Goal: Task Accomplishment & Management: Use online tool/utility

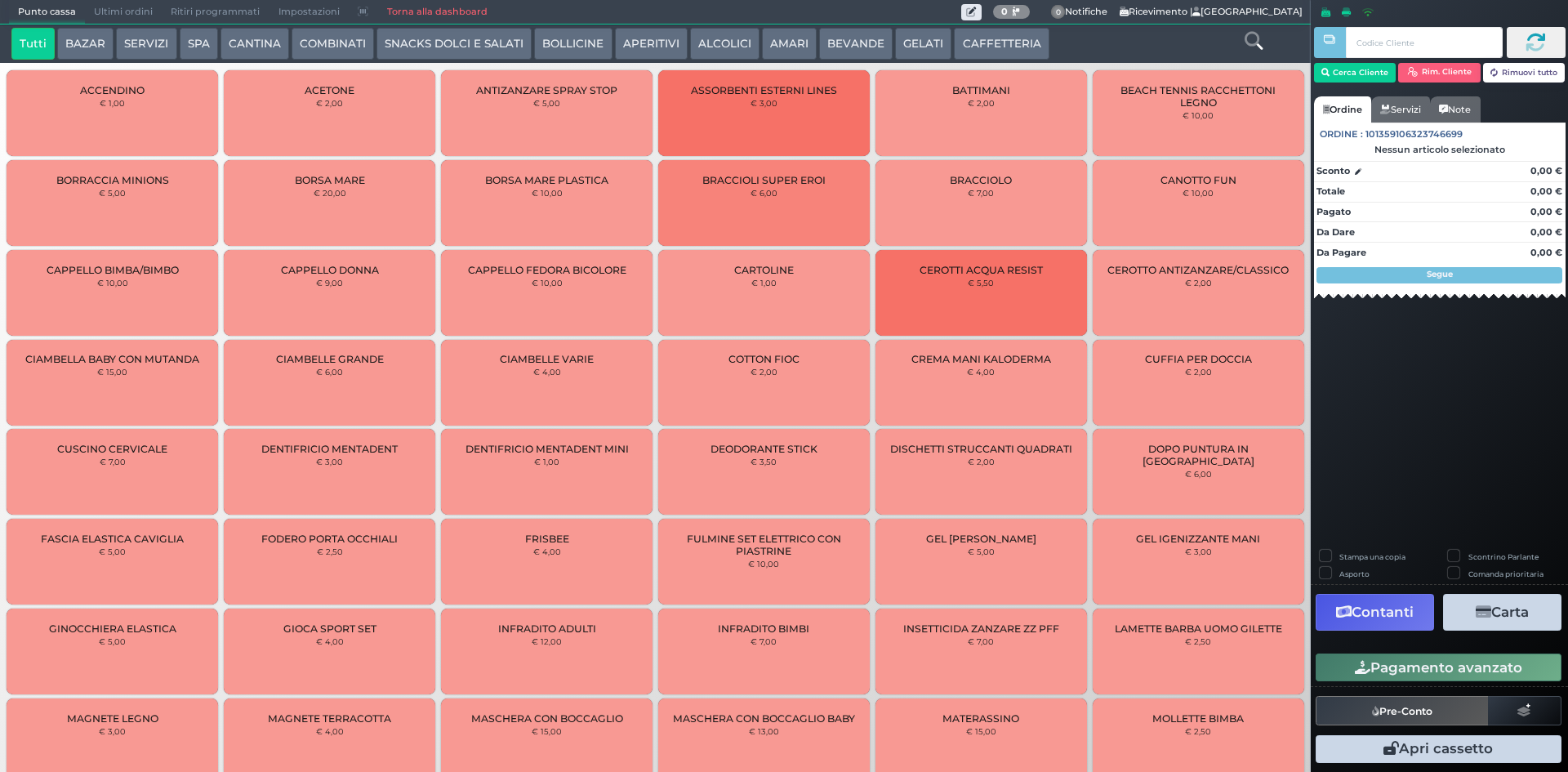
click at [598, 51] on button "BOLLICINE" at bounding box center [573, 44] width 78 height 33
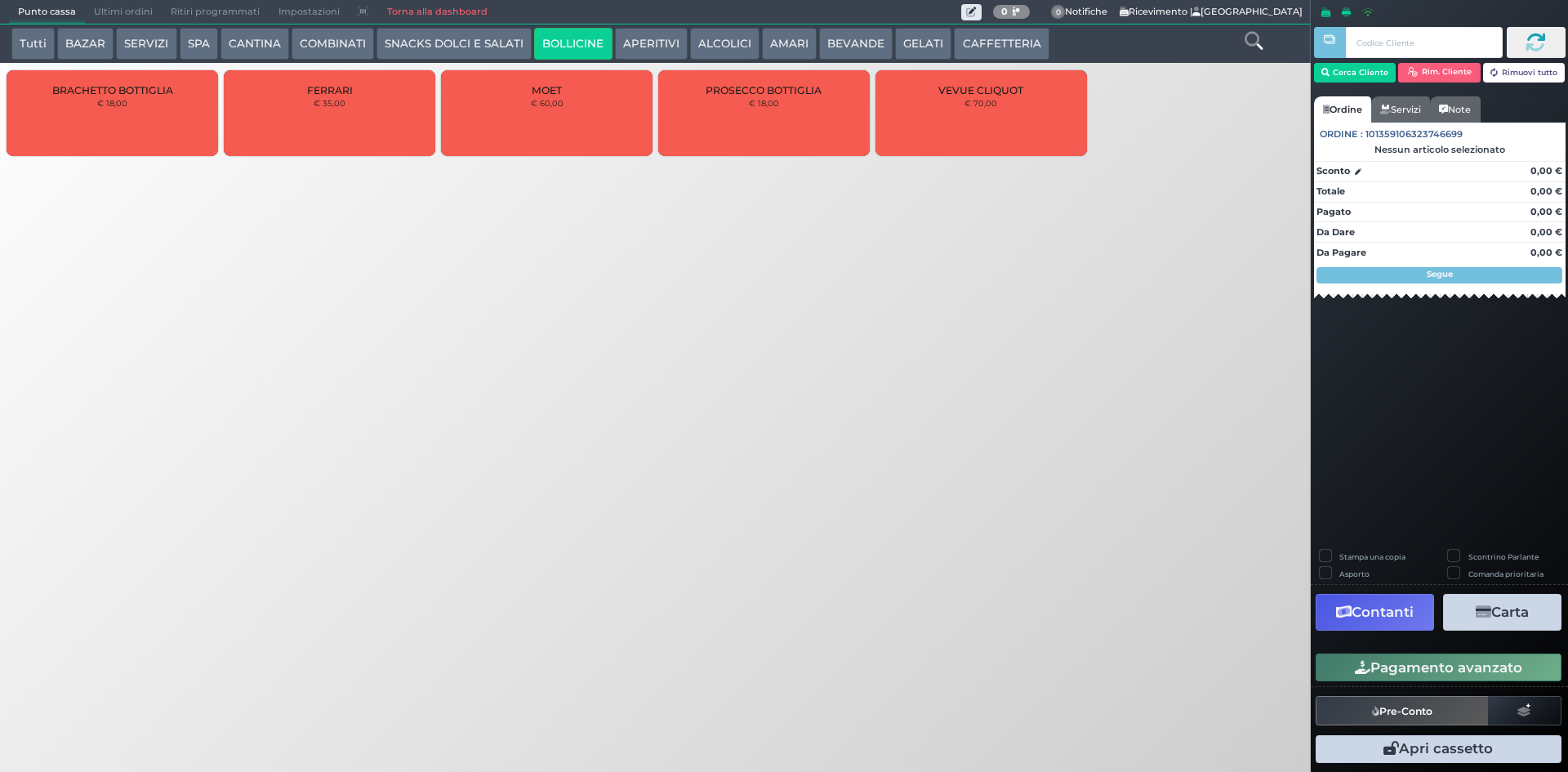
click at [632, 40] on button "APERITIVI" at bounding box center [651, 44] width 73 height 33
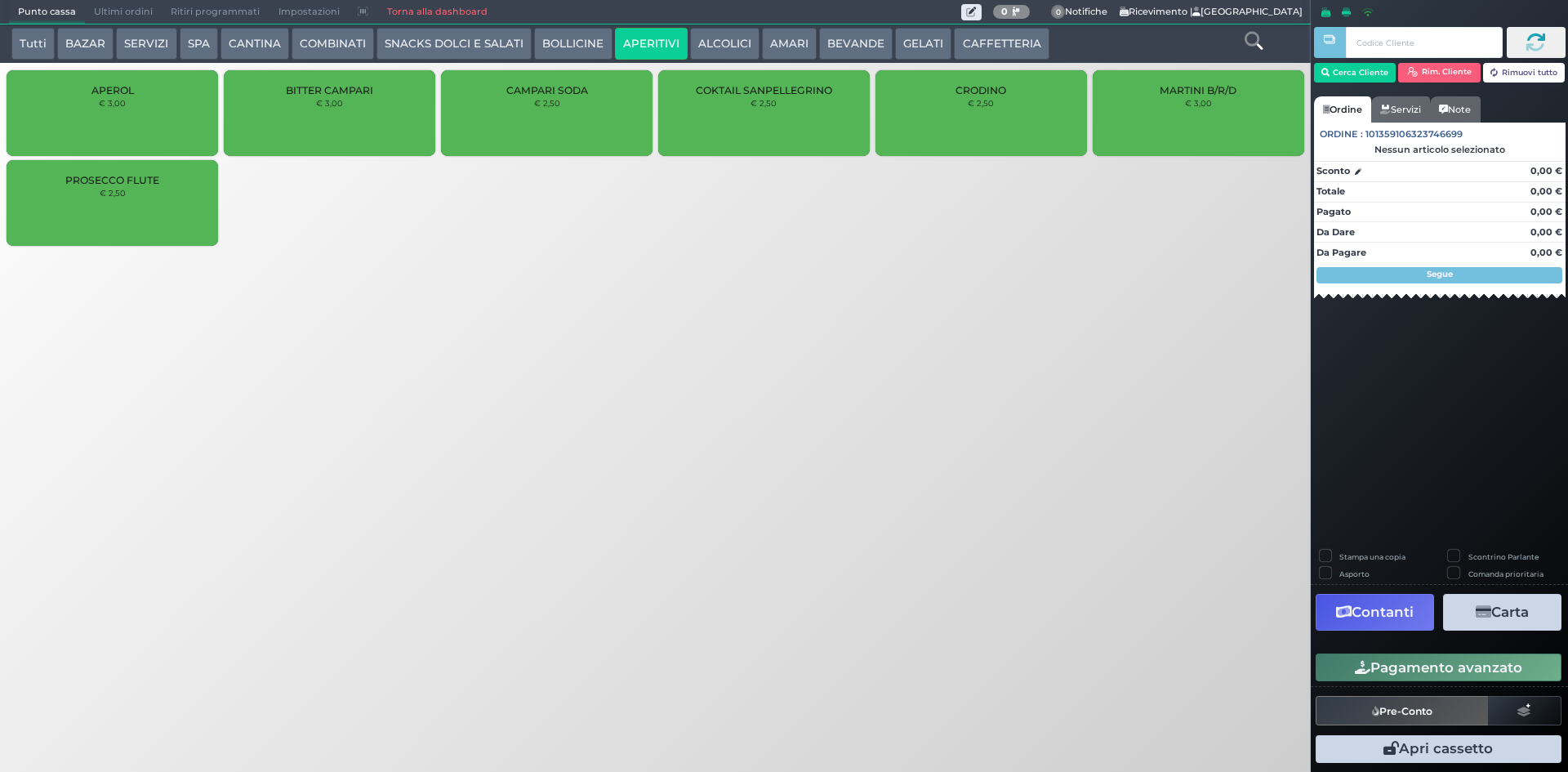
click at [346, 46] on button "COMBINATI" at bounding box center [333, 44] width 82 height 33
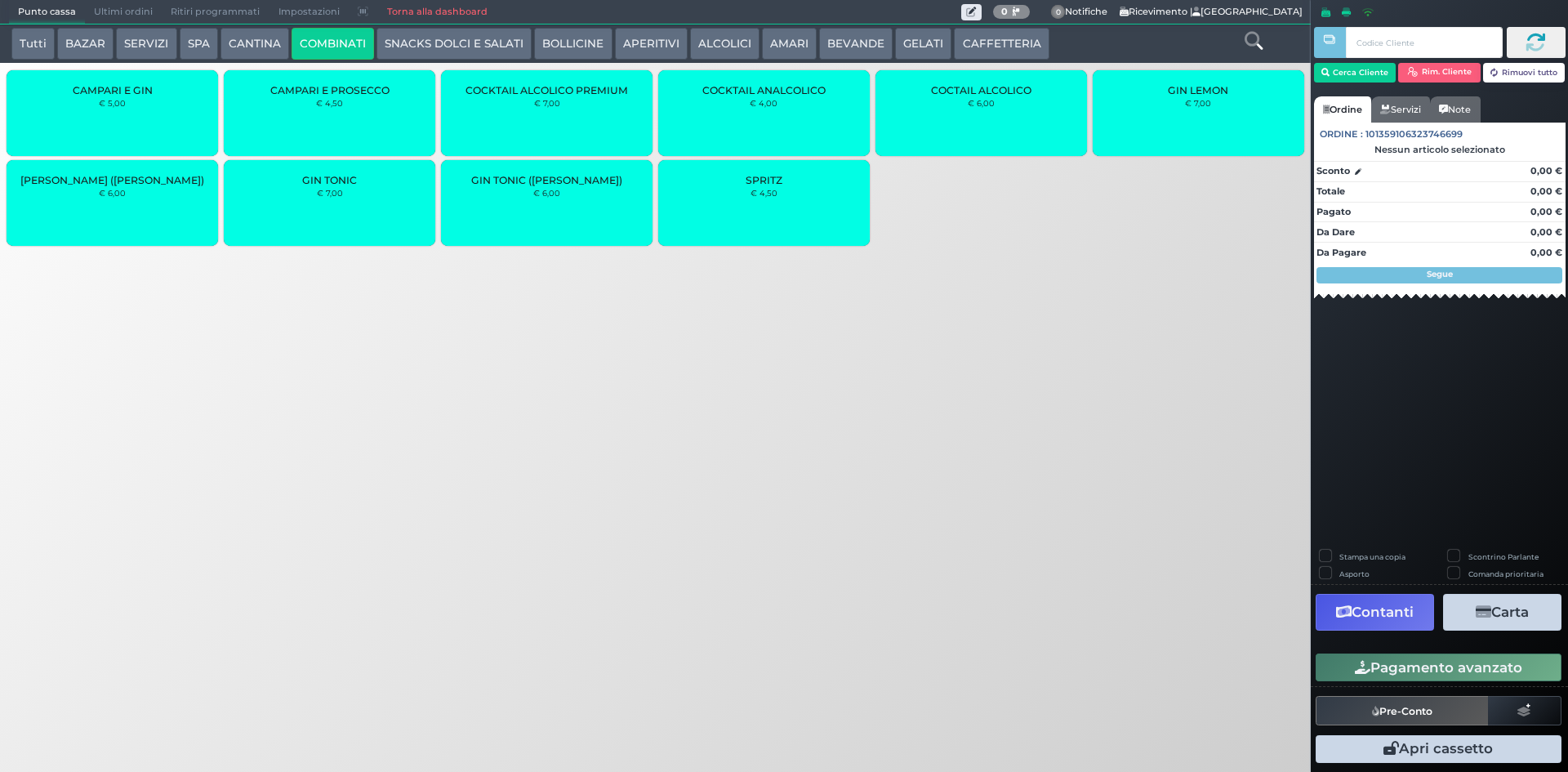
click at [135, 105] on div "CAMPARI E GIN € 5,00" at bounding box center [112, 112] width 212 height 85
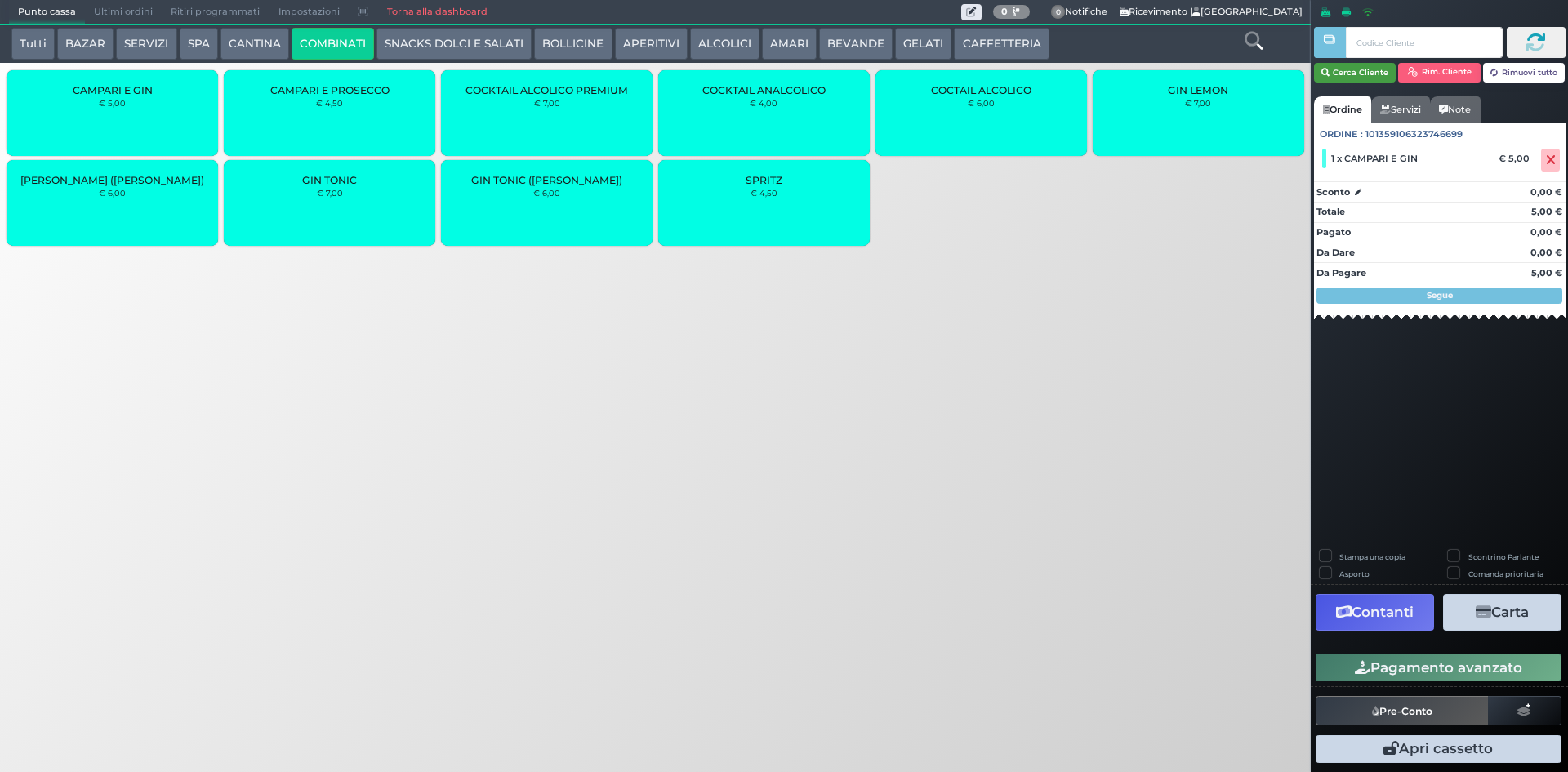
click at [1354, 66] on button "Cerca Cliente" at bounding box center [1355, 73] width 82 height 19
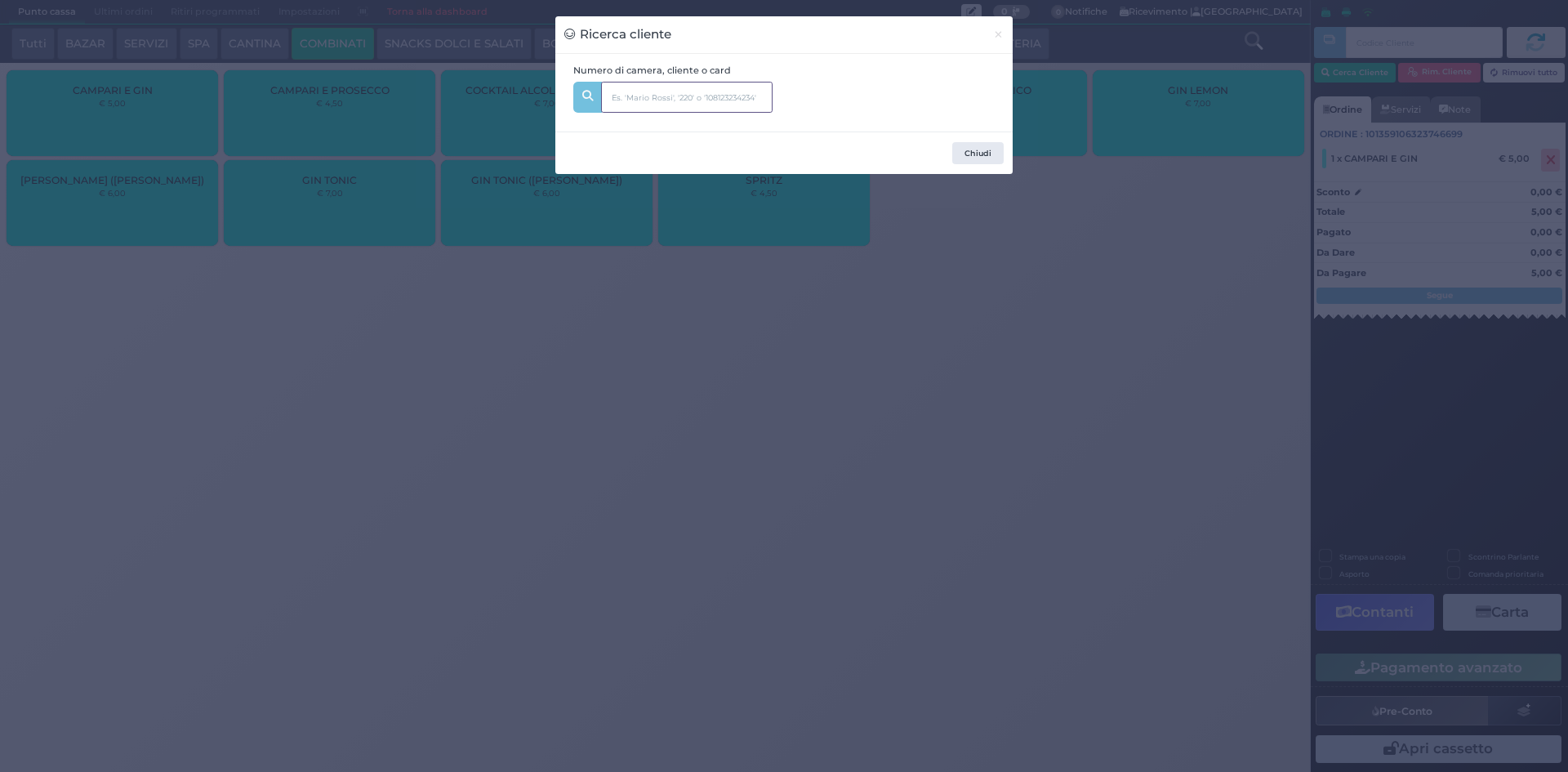
click at [736, 94] on input "text" at bounding box center [687, 97] width 172 height 31
type input "355"
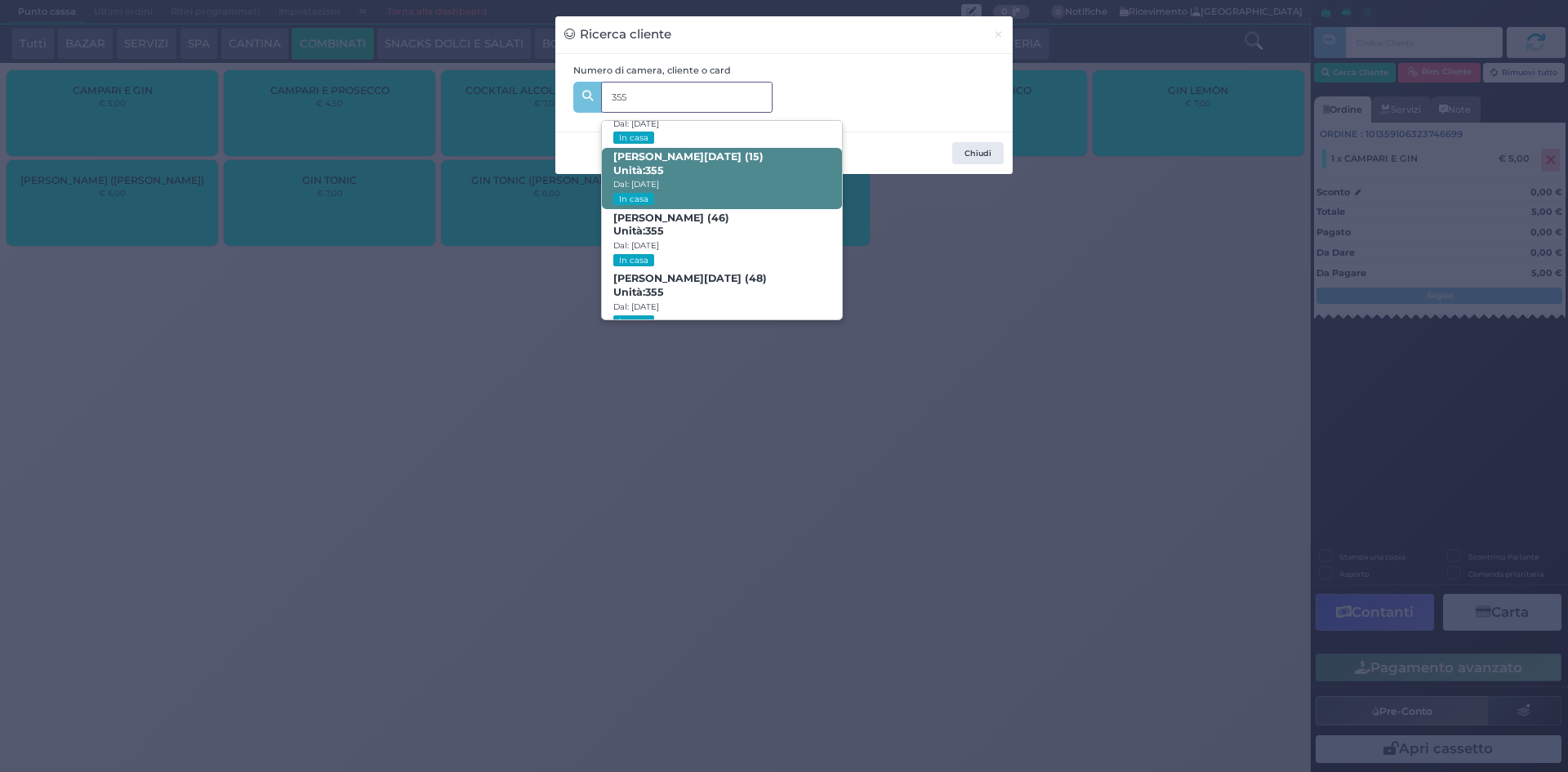
scroll to position [78, 0]
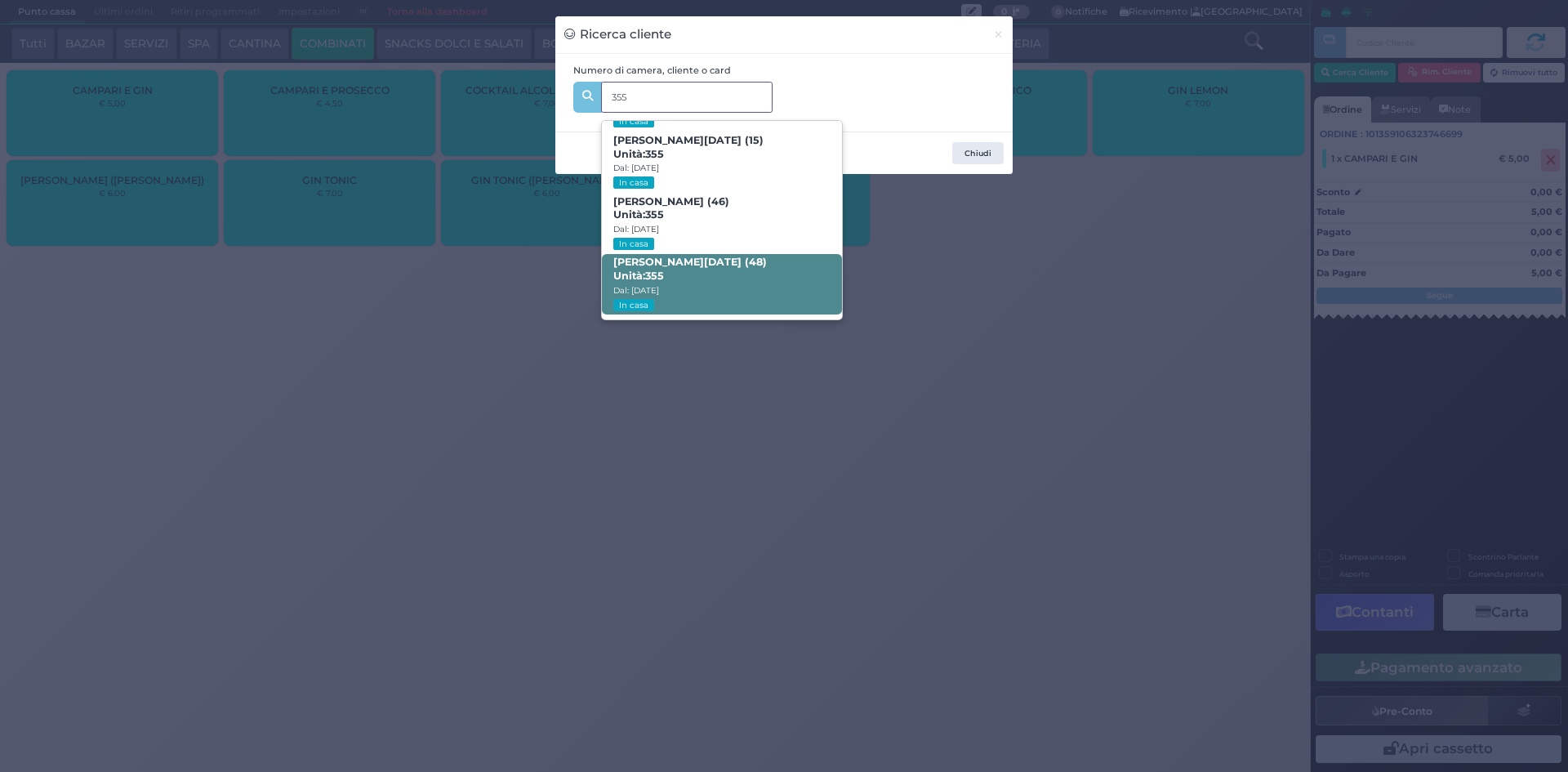
click at [682, 284] on span "Mario De Lucia (48) Unità: 355 Dal: 23/08/2025 In casa" at bounding box center [722, 285] width 240 height 61
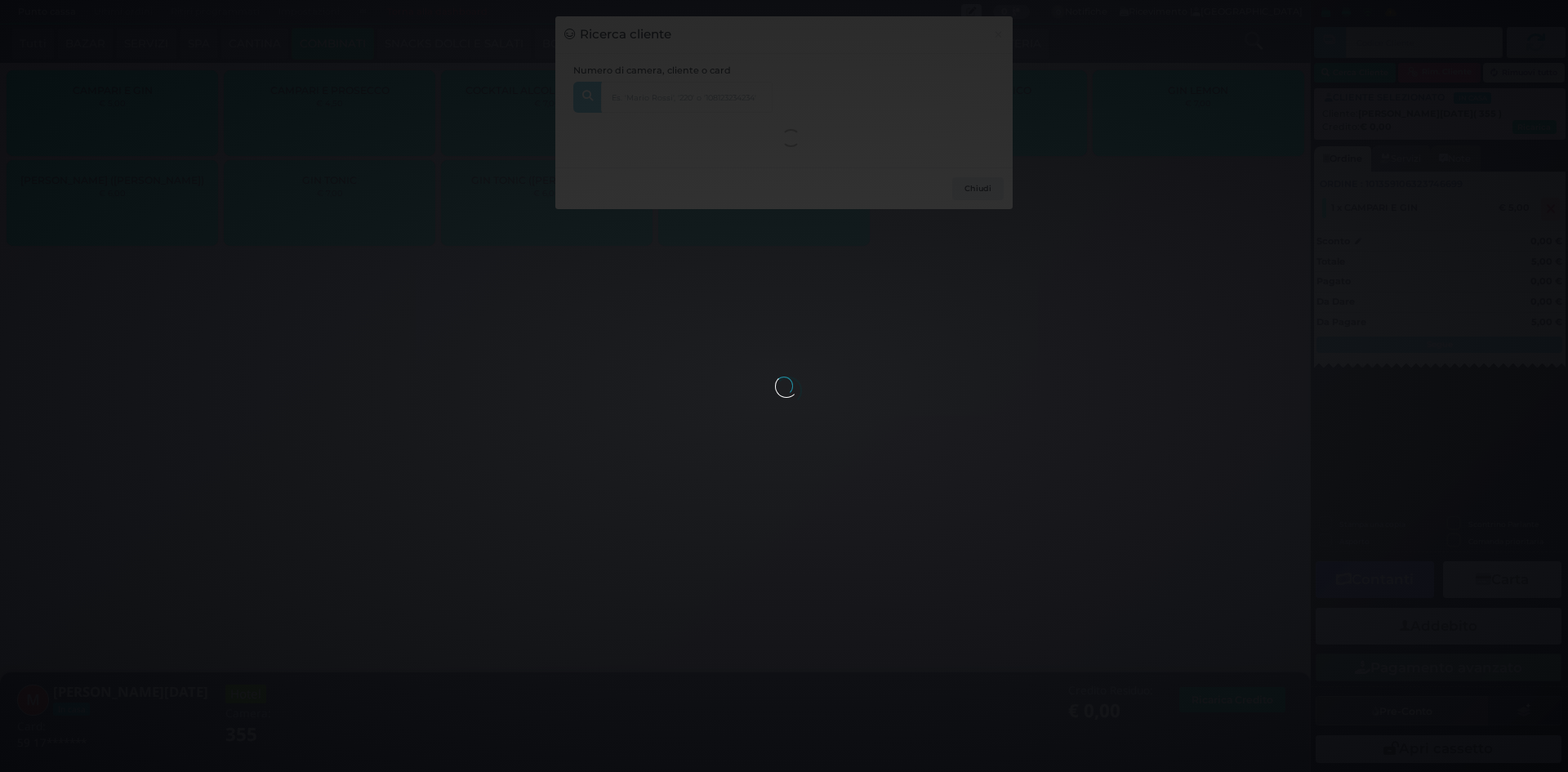
click at [786, 209] on div "Chiudi" at bounding box center [784, 188] width 457 height 41
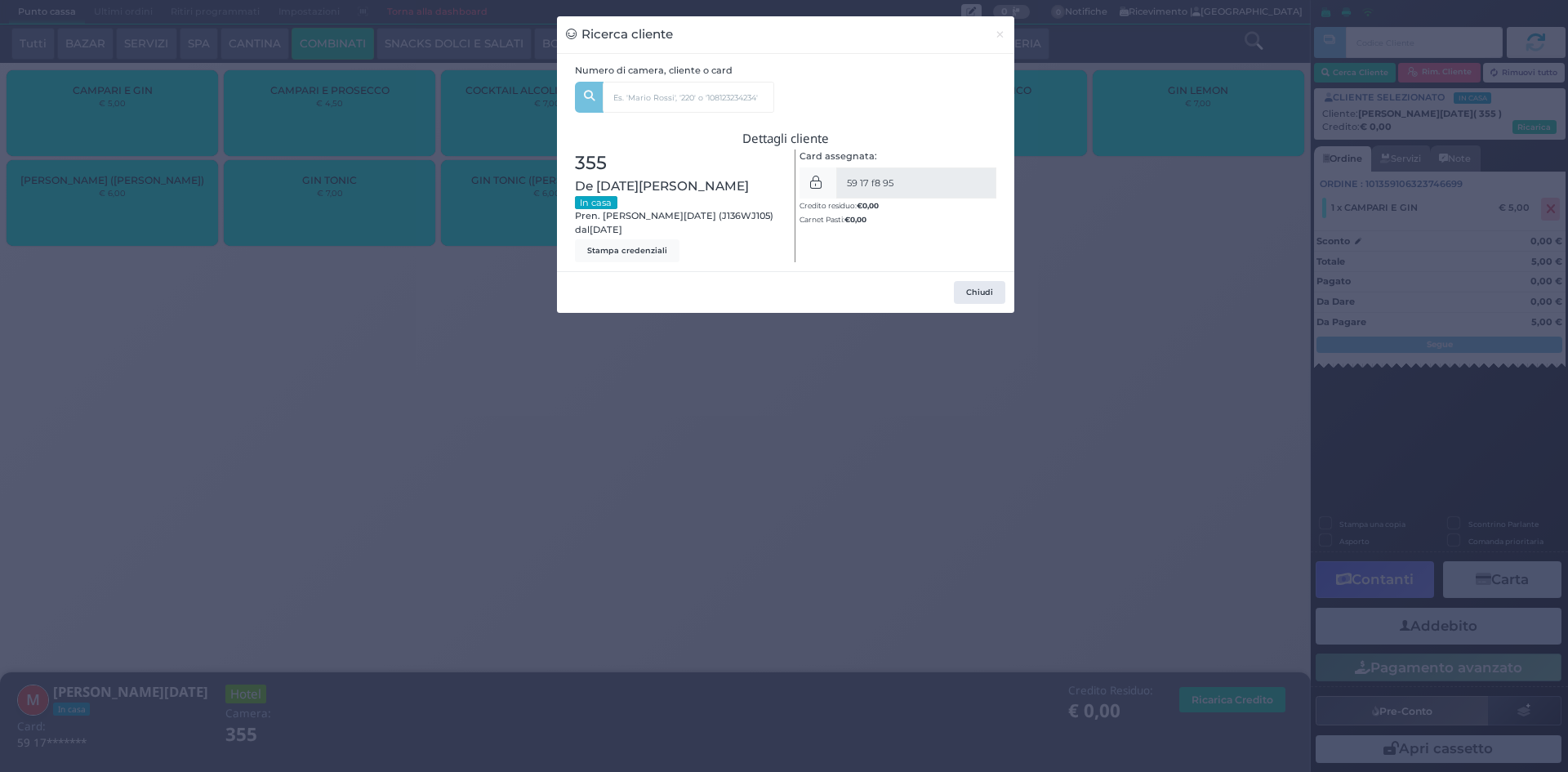
click at [1039, 371] on div "Ricerca cliente × Numero di camera, cliente o card 355 Raffaele De Lucia (14) U…" at bounding box center [784, 386] width 1568 height 772
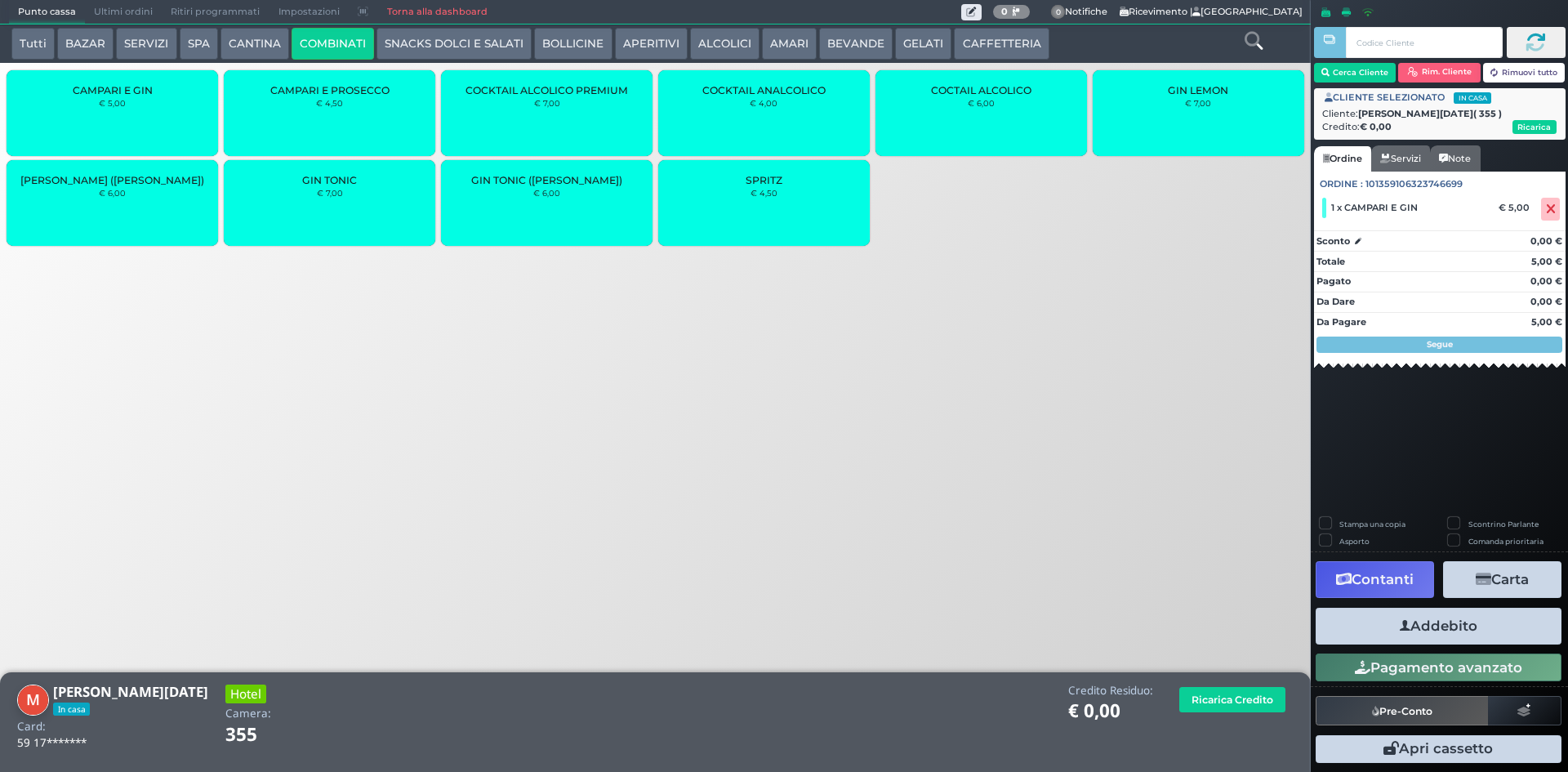
click at [1413, 624] on button "Addebito" at bounding box center [1439, 626] width 246 height 36
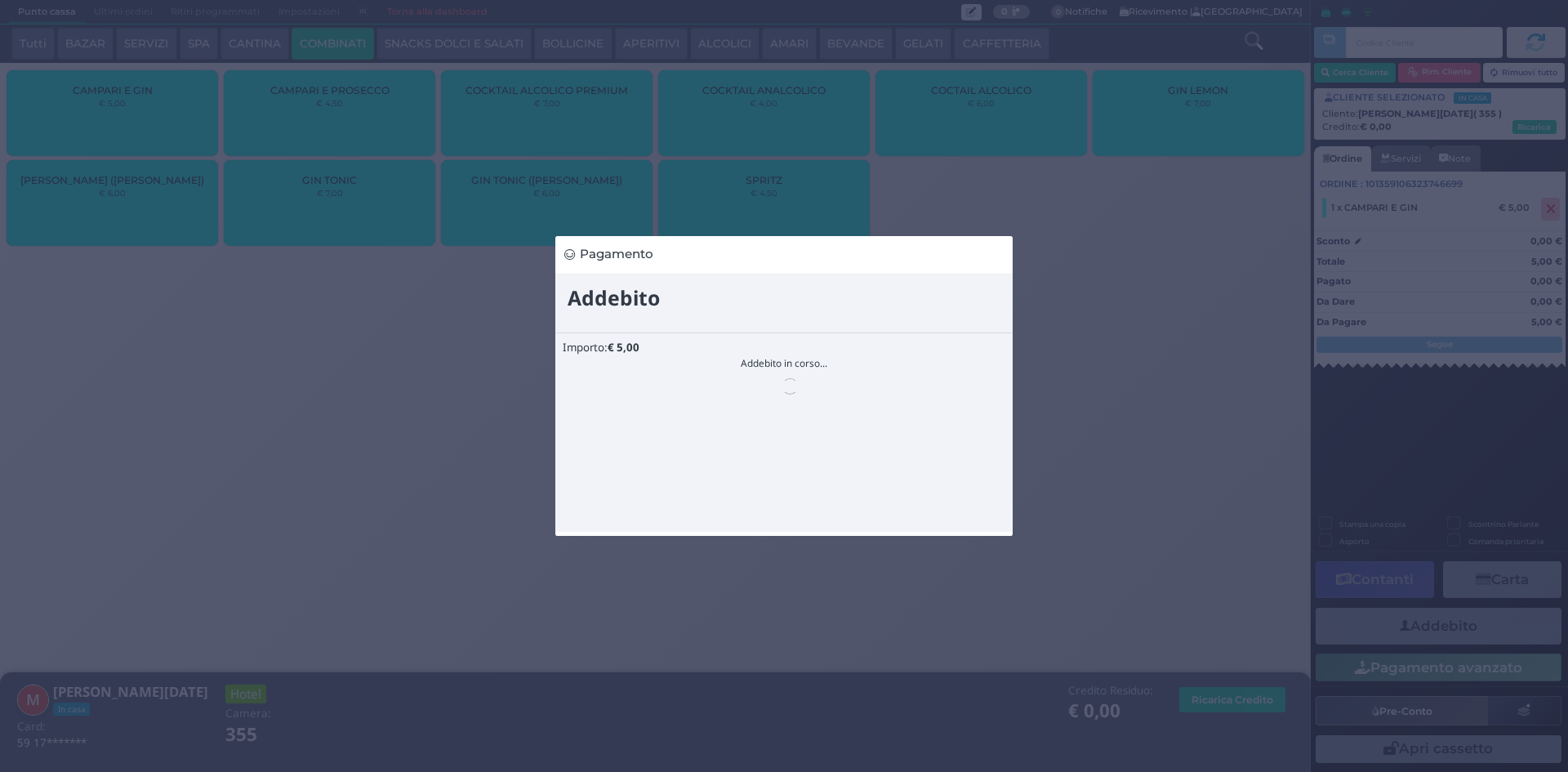
scroll to position [0, 0]
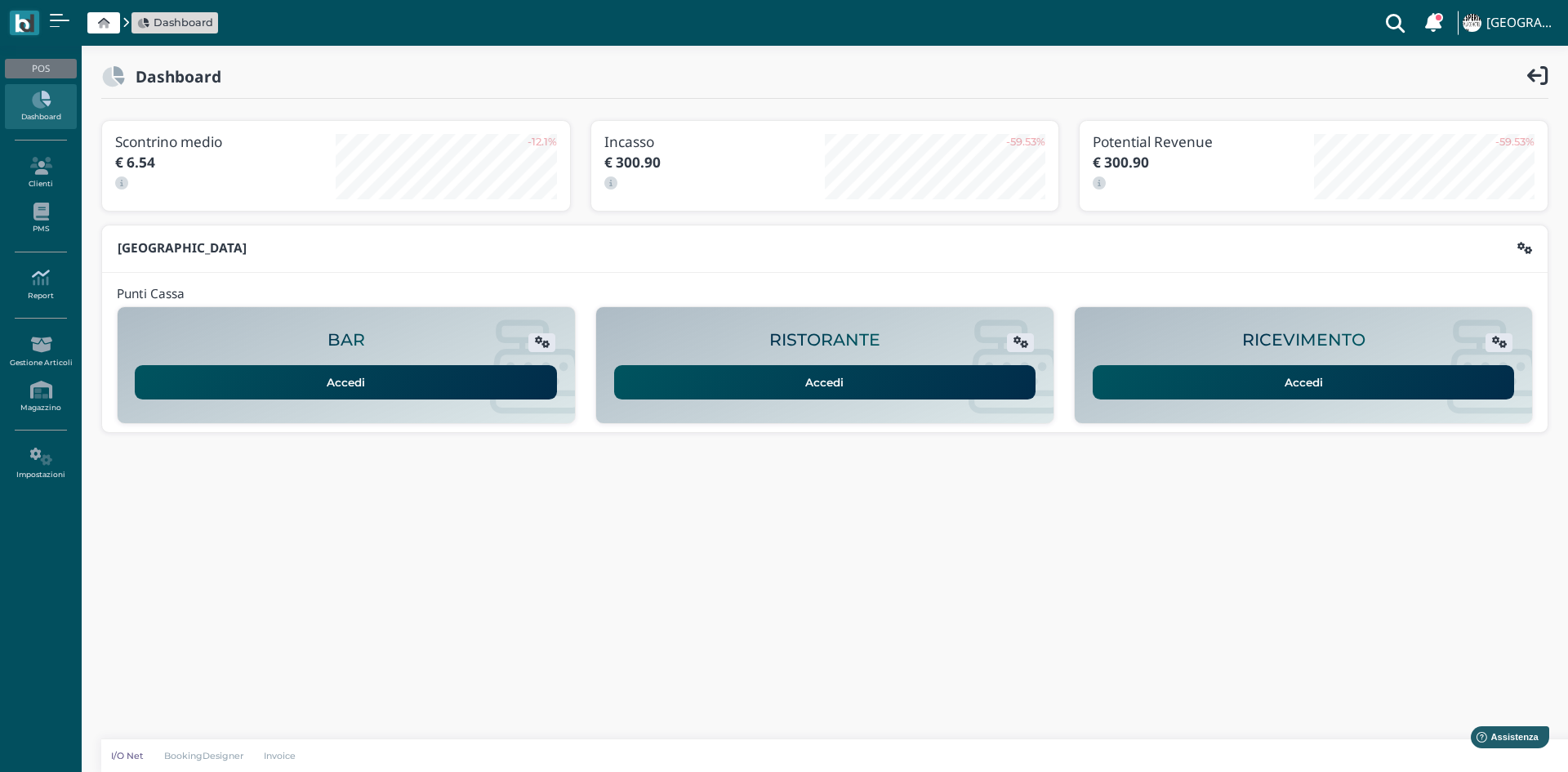
click at [47, 279] on icon at bounding box center [40, 277] width 71 height 18
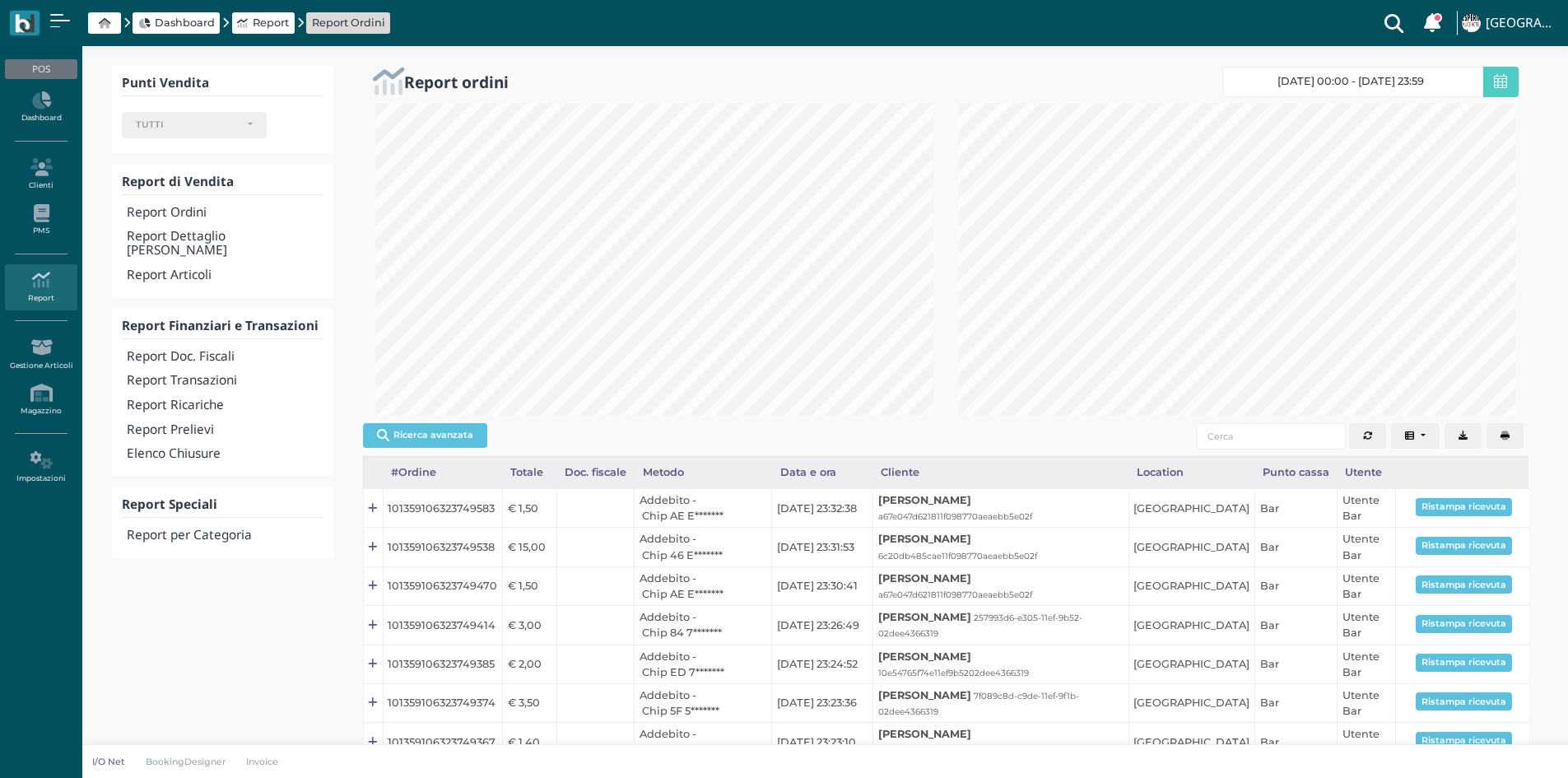
select select
click at [210, 374] on h4 "Report Transazioni" at bounding box center [224, 381] width 196 height 14
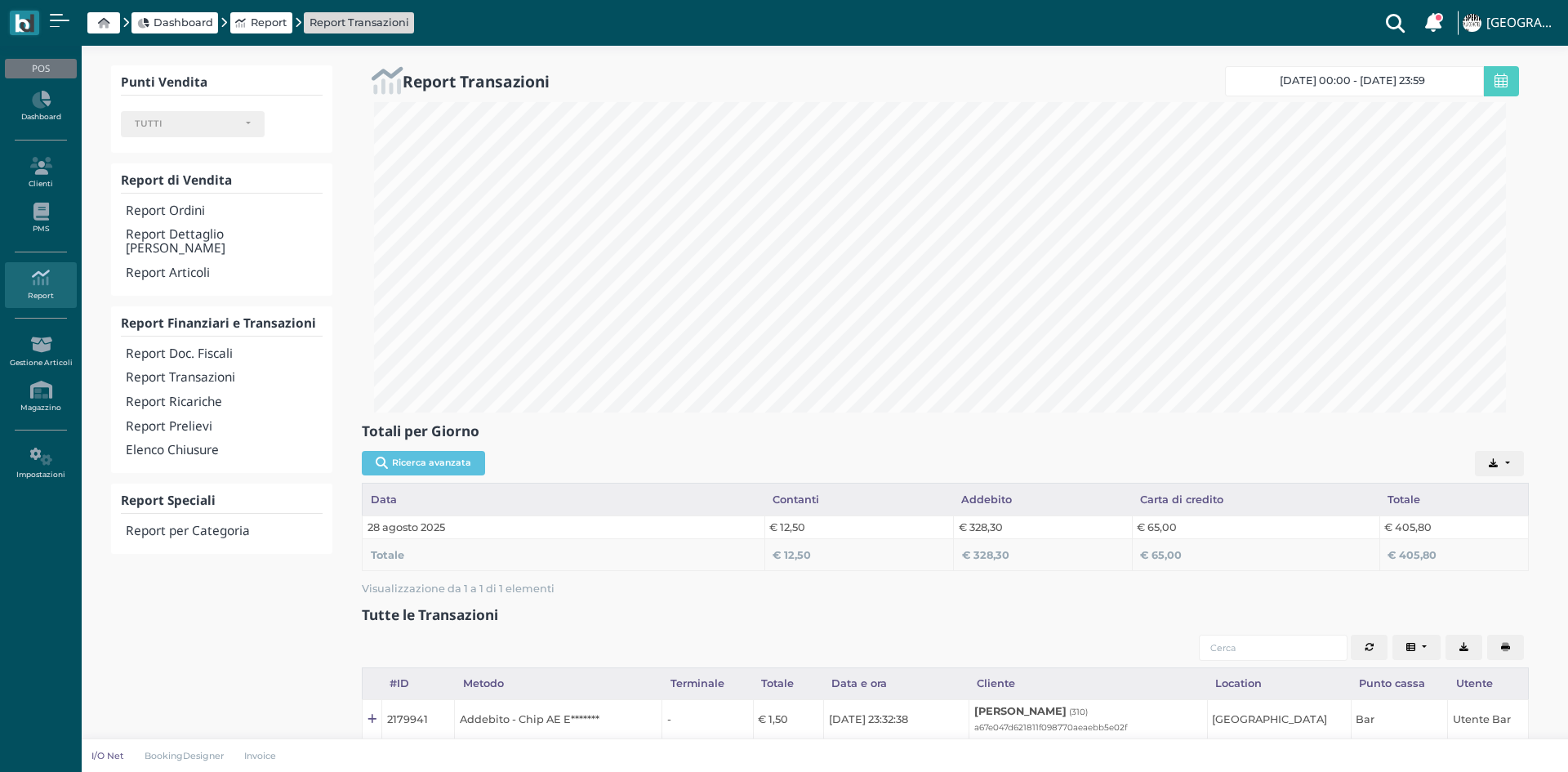
select select
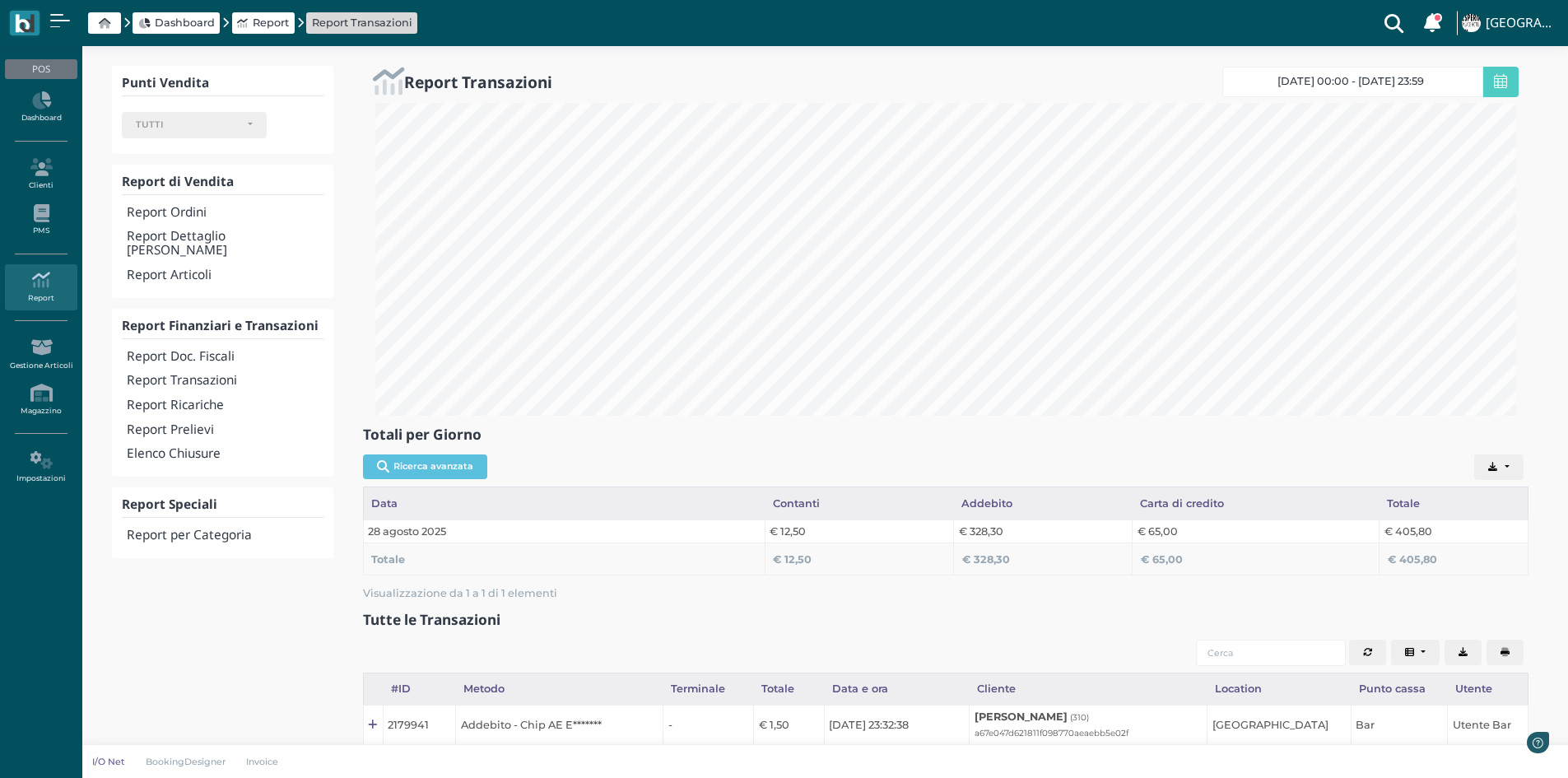
scroll to position [313, 1165]
click at [211, 350] on h4 "Report Doc. Fiscali" at bounding box center [224, 357] width 196 height 14
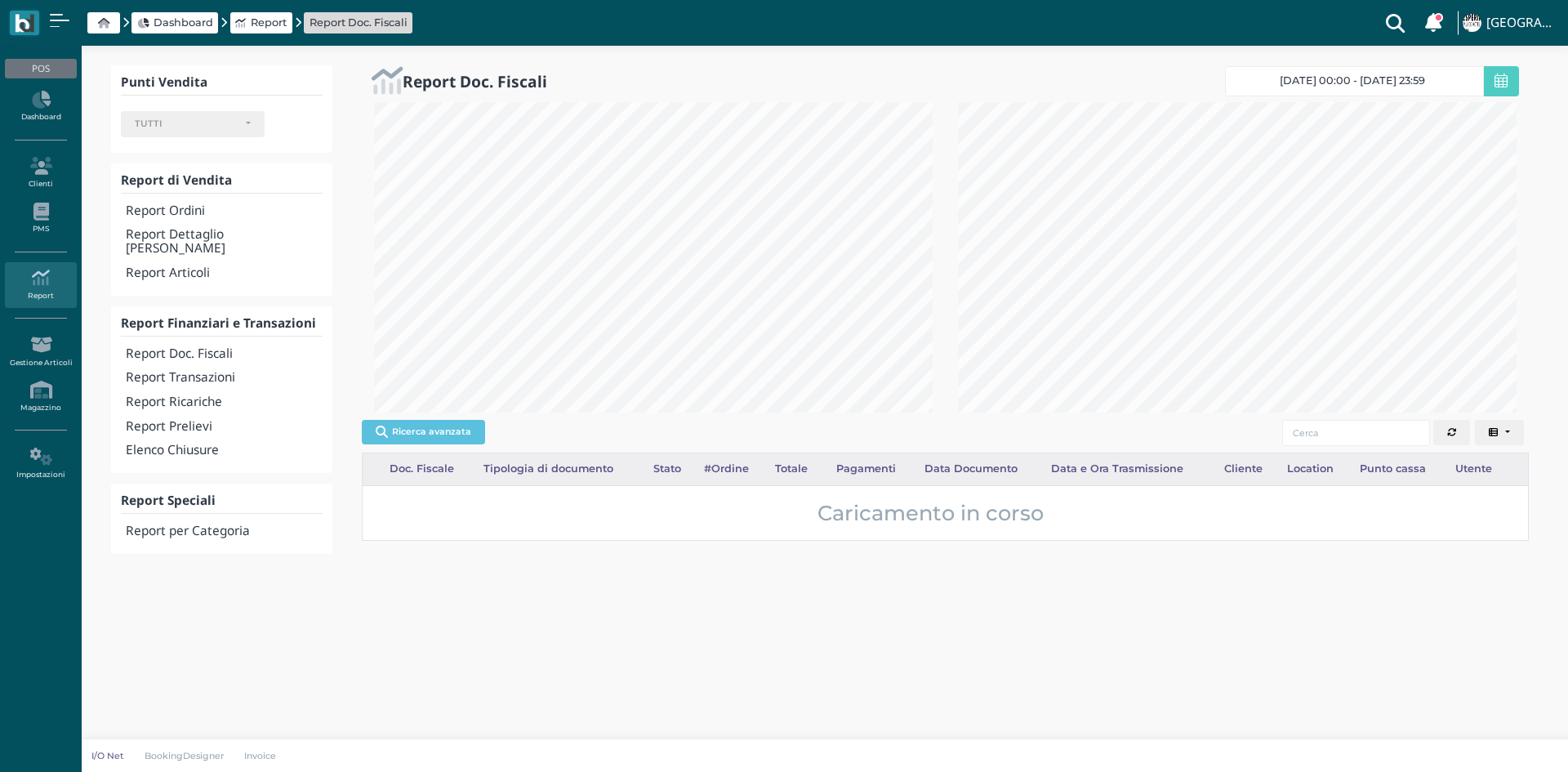
select select
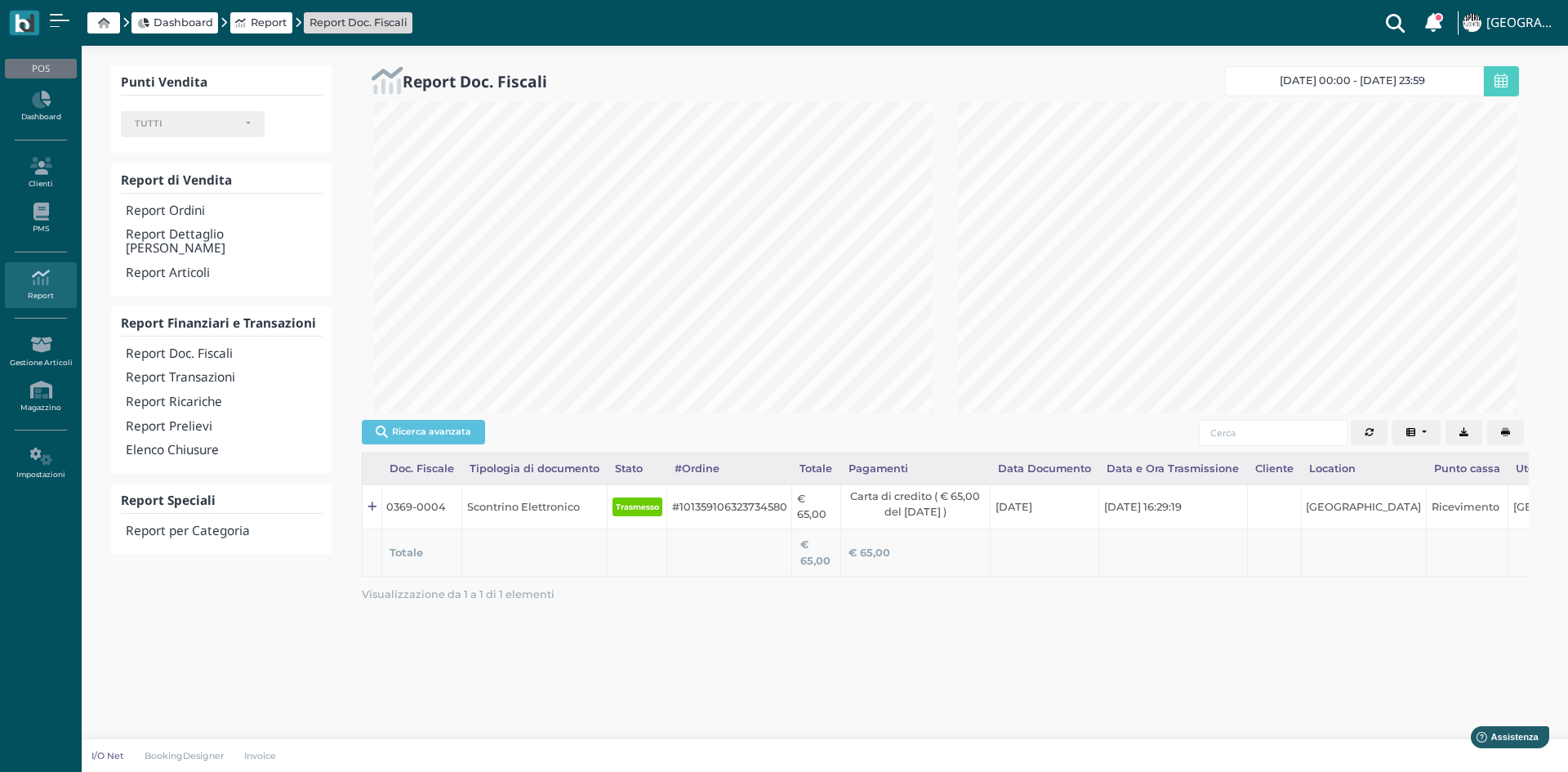
click at [1494, 436] on button "button" at bounding box center [1506, 433] width 36 height 26
click at [185, 371] on h4 "Report Transazioni" at bounding box center [223, 378] width 197 height 13
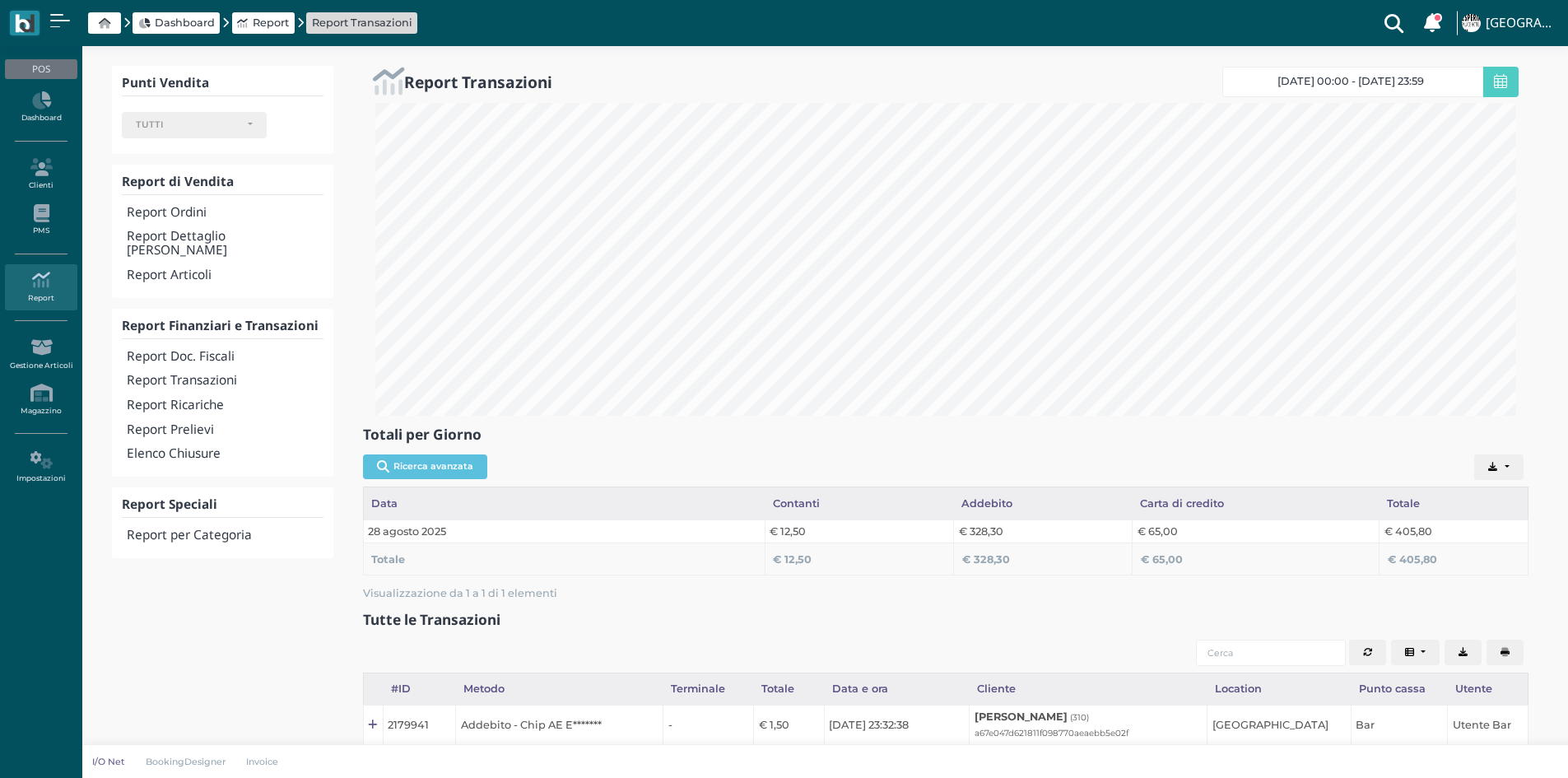
select select
click at [182, 447] on h4 "Elenco Chiusure" at bounding box center [224, 453] width 196 height 14
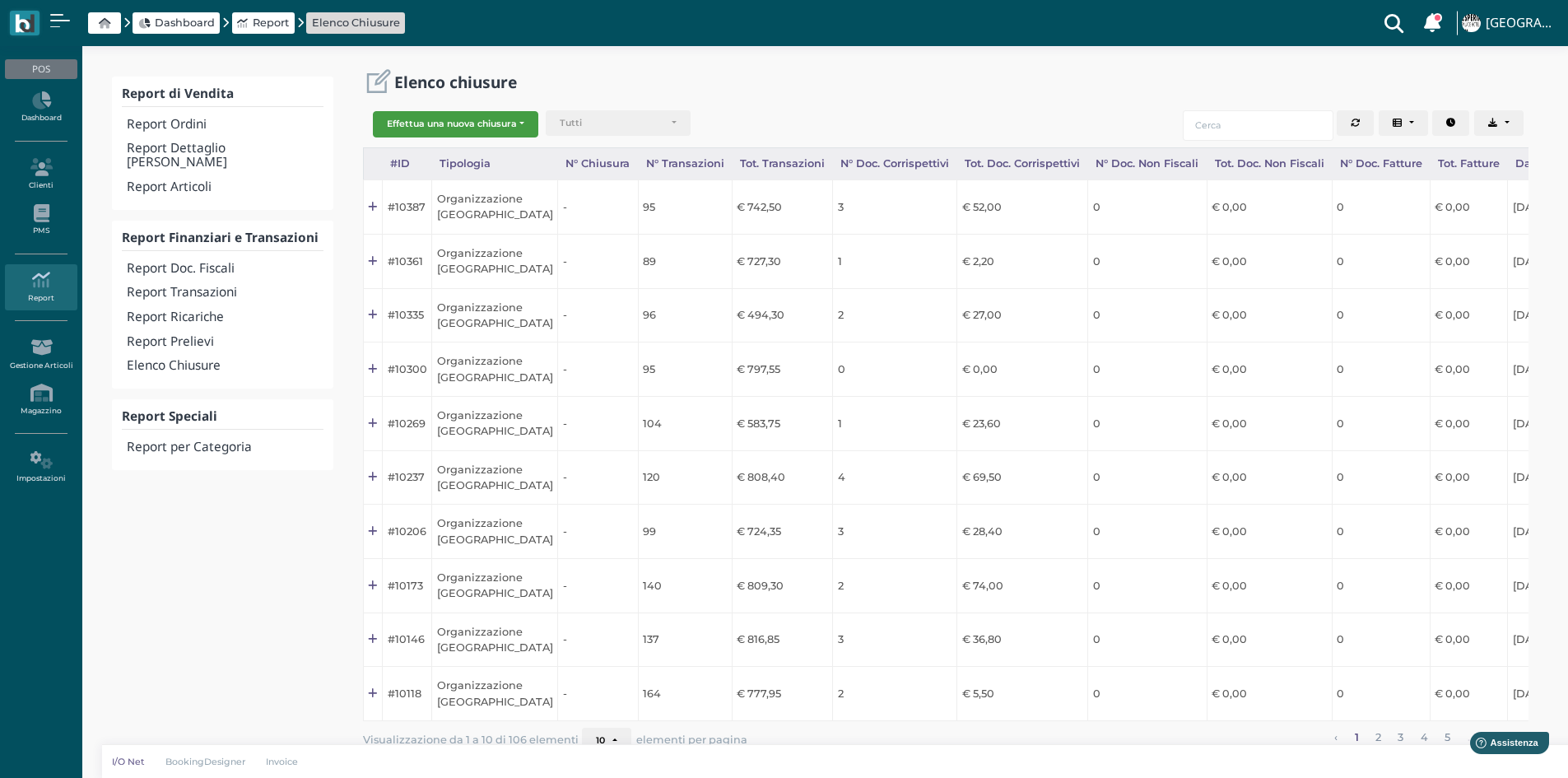
click at [488, 114] on button "Effettua una nuova chiusura" at bounding box center [455, 124] width 165 height 26
click at [445, 149] on span "Organizzazione" at bounding box center [438, 151] width 128 height 21
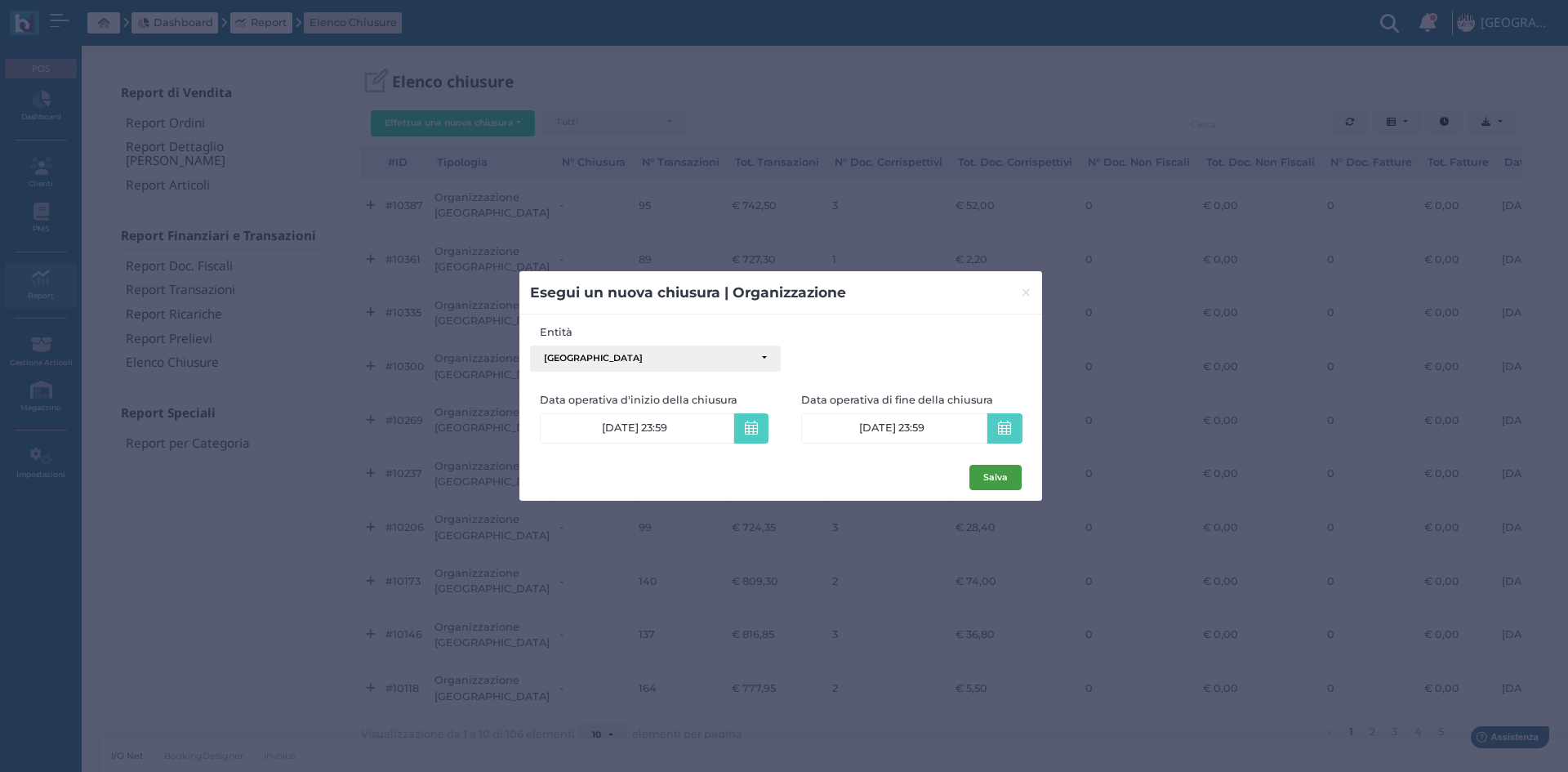
click at [995, 477] on button "Salva" at bounding box center [995, 478] width 53 height 26
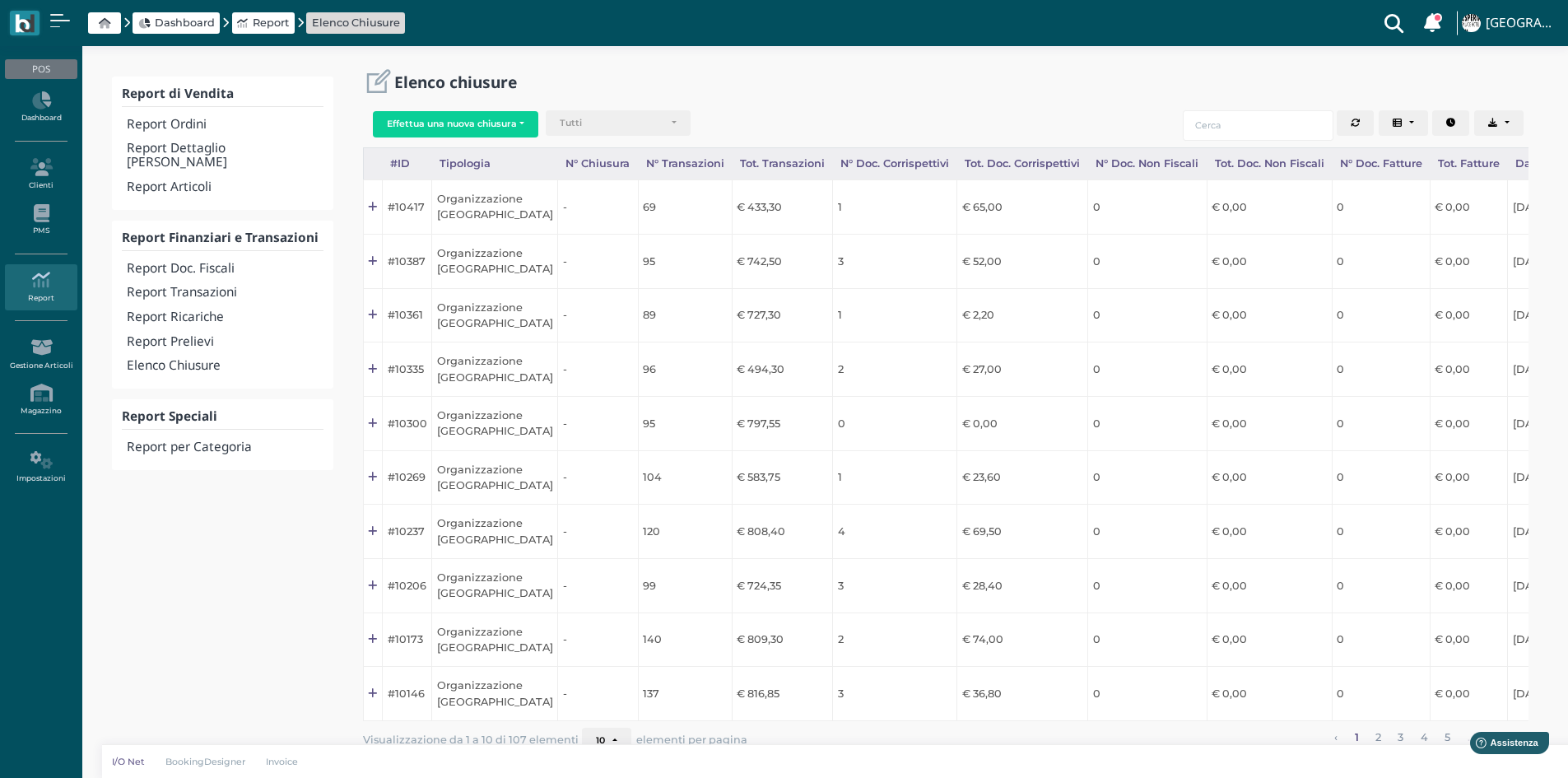
scroll to position [0, 164]
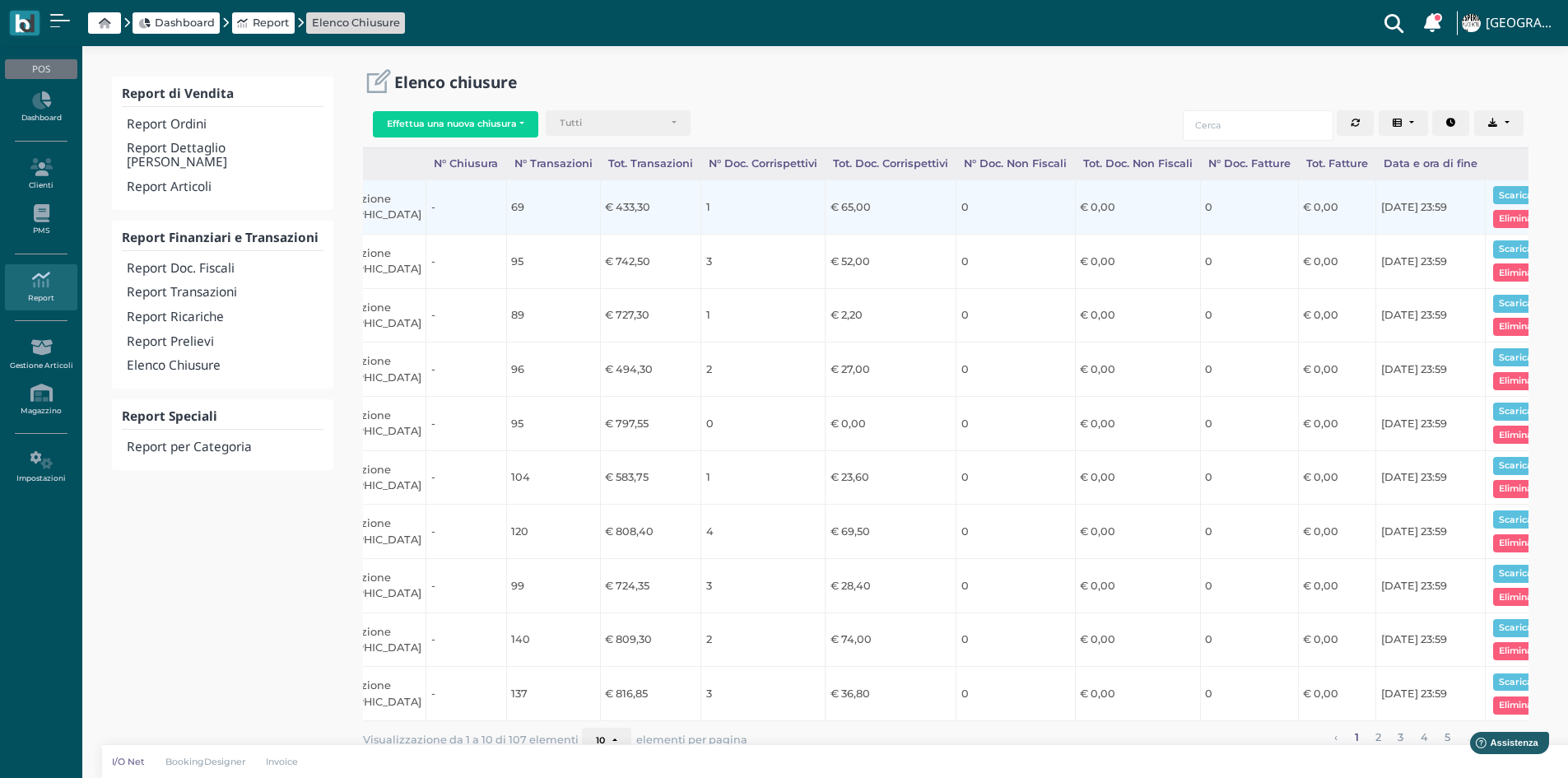
click at [1485, 182] on td "Scarica pdf Elimina" at bounding box center [1524, 208] width 78 height 54
click at [1493, 187] on button "Scarica pdf" at bounding box center [1525, 194] width 64 height 18
